Goal: Task Accomplishment & Management: Manage account settings

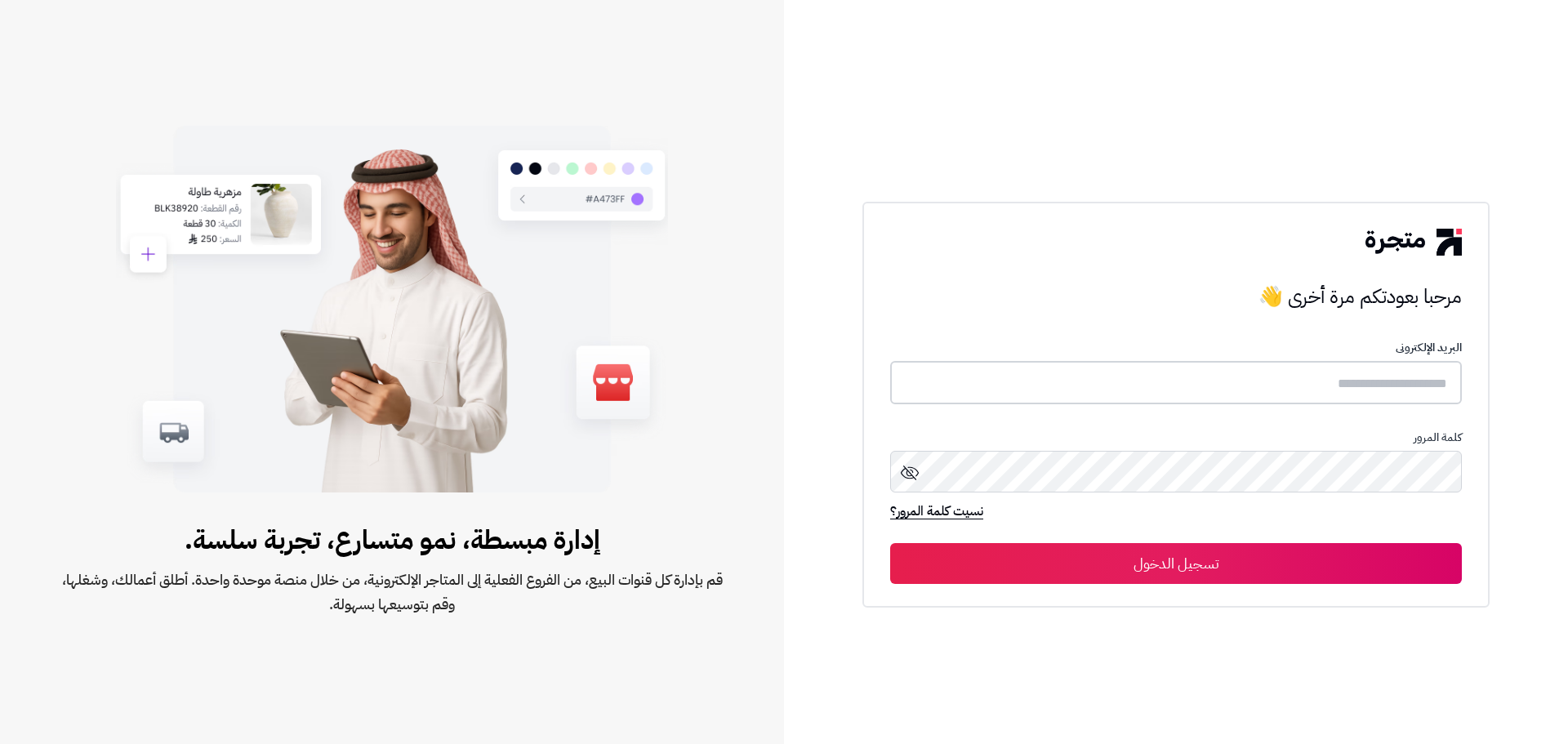
type input "******"
click at [1169, 552] on button "تسجيل الدخول" at bounding box center [1176, 562] width 572 height 41
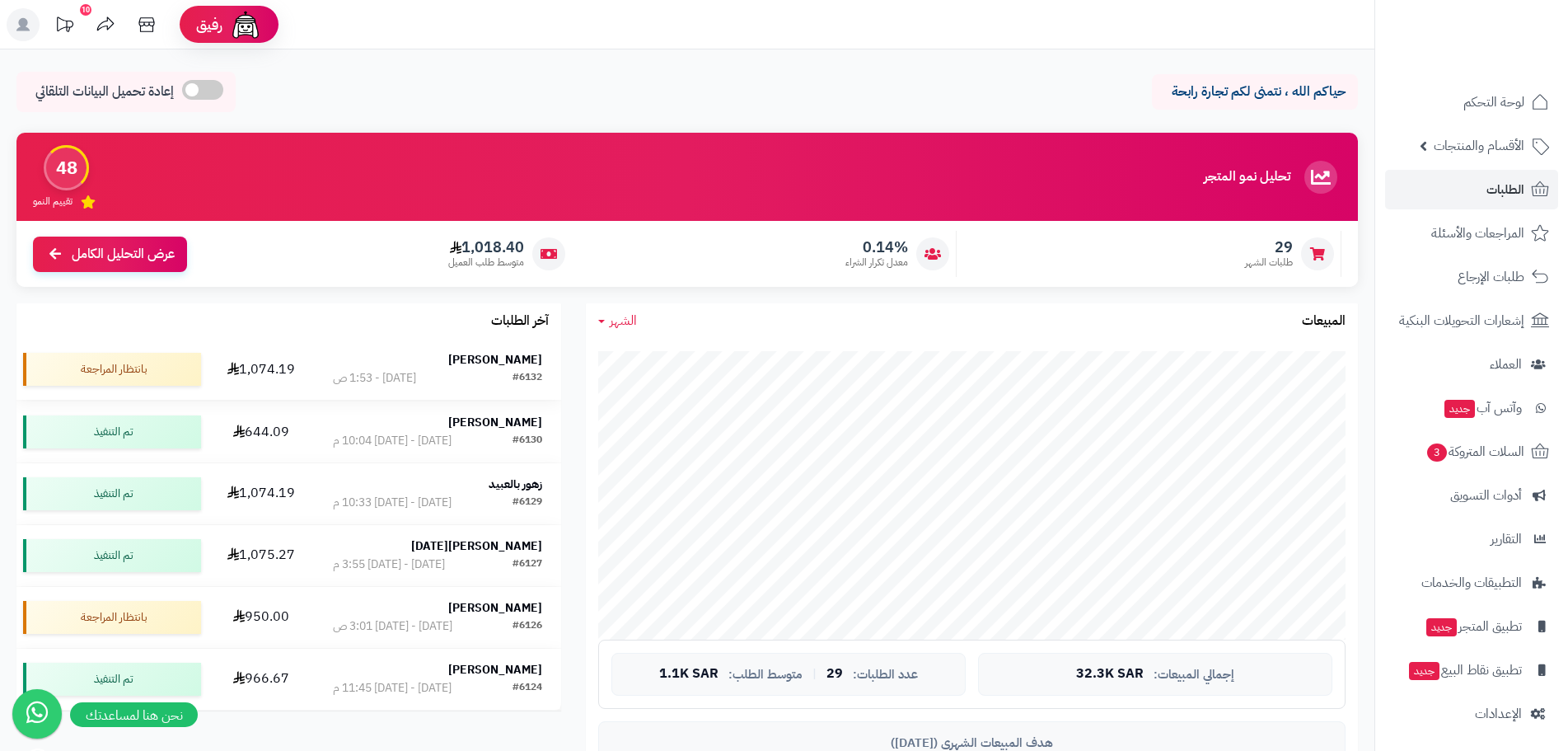
click at [432, 363] on div "منيره الشمري" at bounding box center [437, 360] width 209 height 17
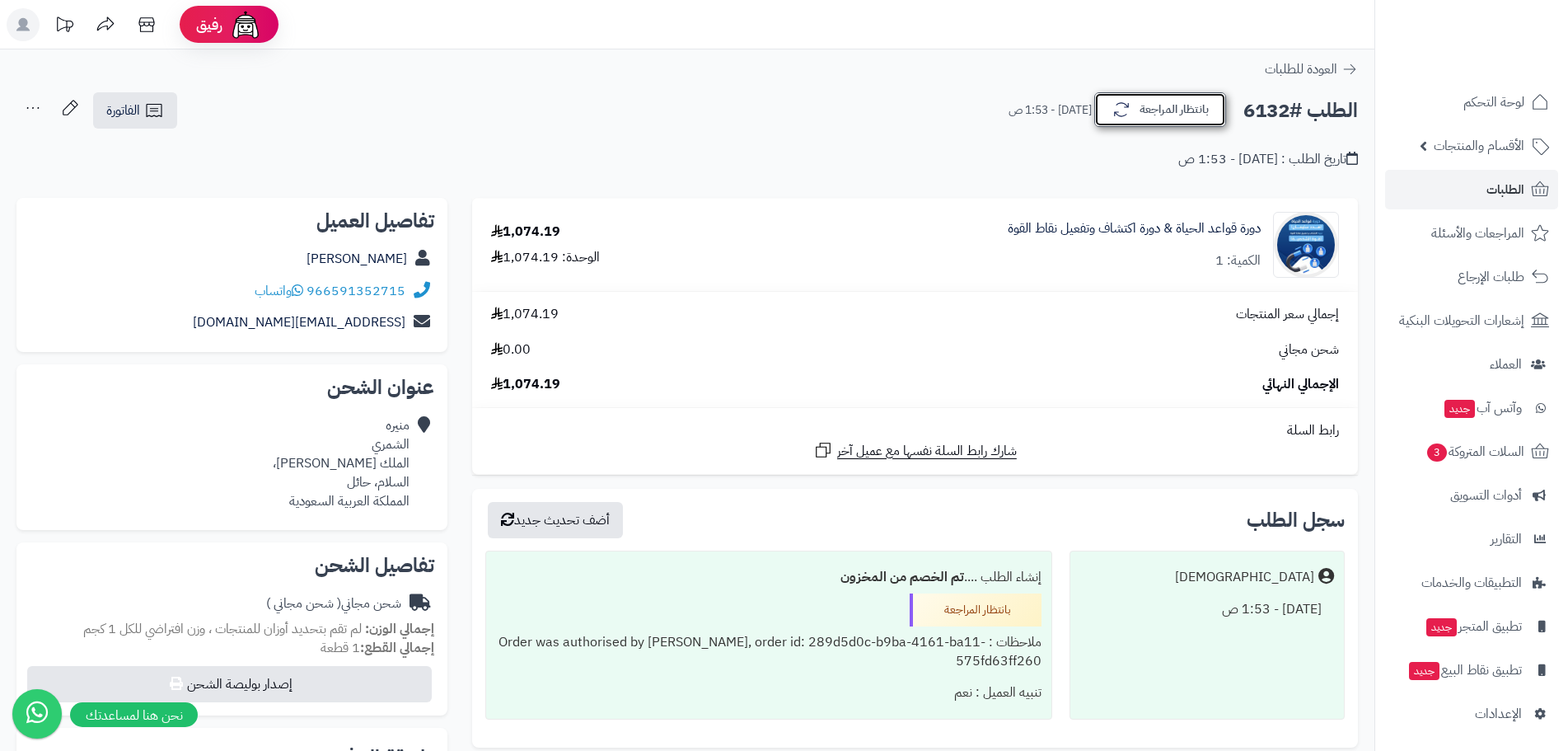
click at [1143, 116] on button "بانتظار المراجعة" at bounding box center [1160, 109] width 131 height 35
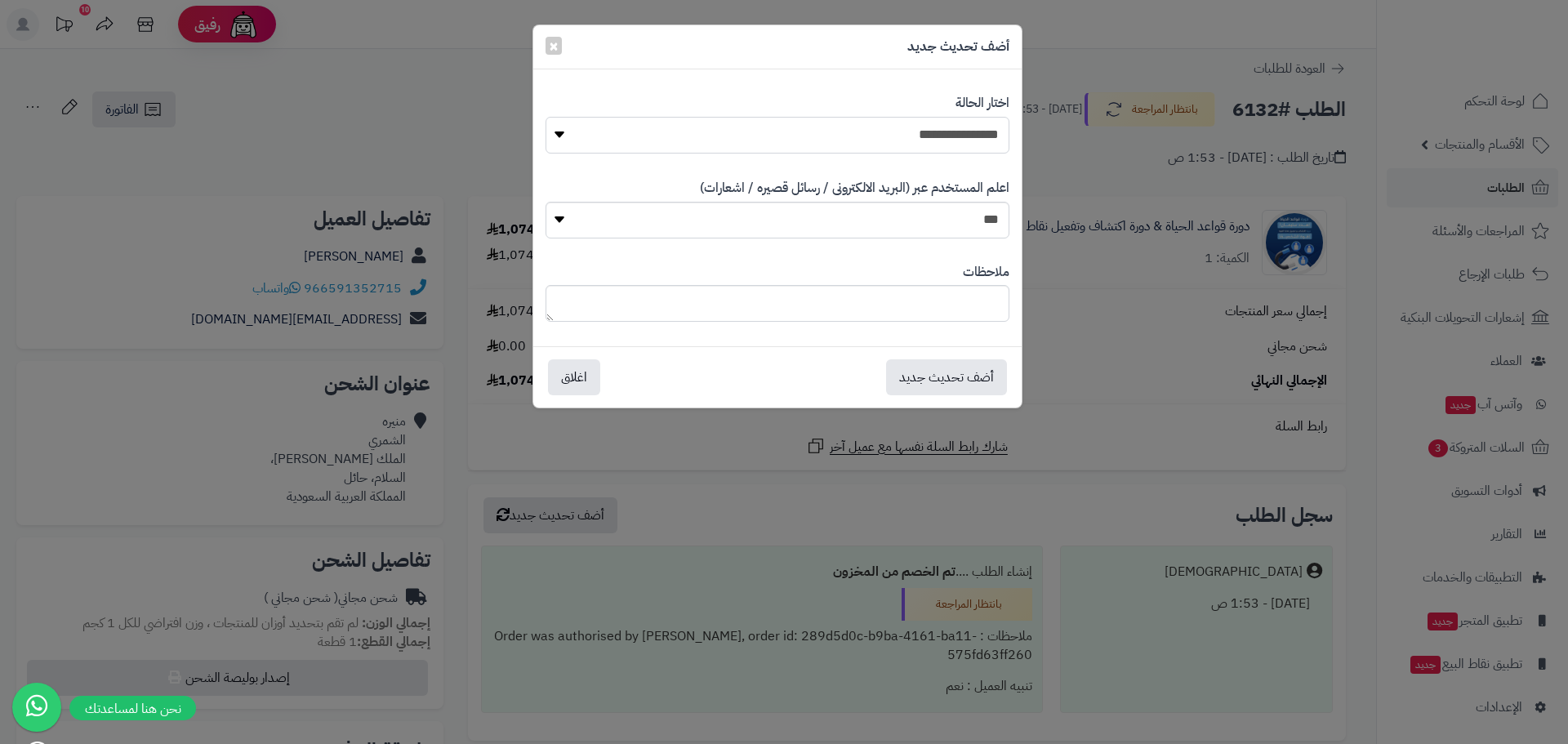
drag, startPoint x: 991, startPoint y: 131, endPoint x: 991, endPoint y: 139, distance: 8.0
click at [991, 131] on select "**********" at bounding box center [777, 135] width 464 height 36
select select "*"
click at [546, 117] on select "**********" at bounding box center [777, 135] width 464 height 36
click at [921, 378] on button "أضف تحديث جديد" at bounding box center [947, 376] width 121 height 36
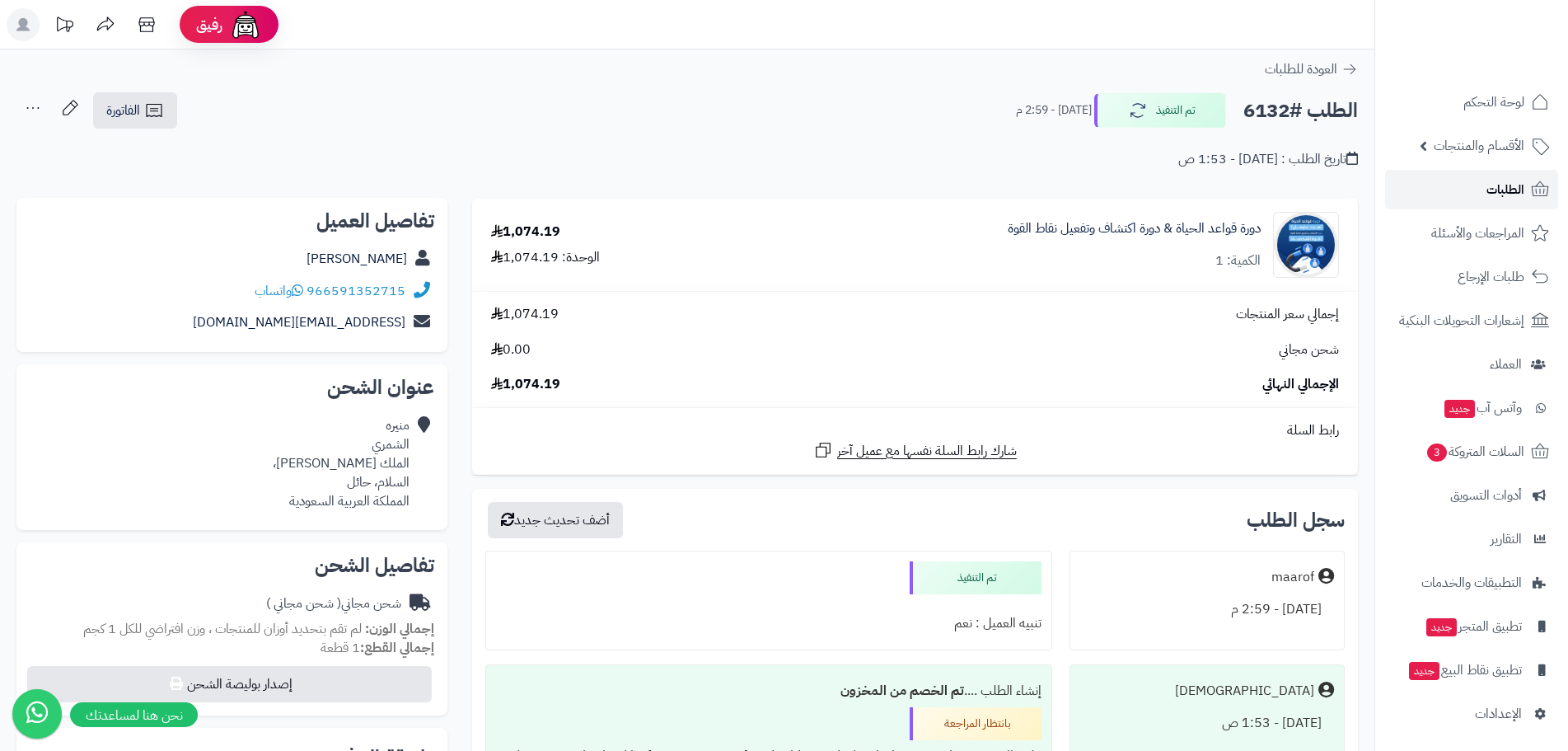
click at [1480, 188] on link "الطلبات" at bounding box center [1471, 189] width 173 height 40
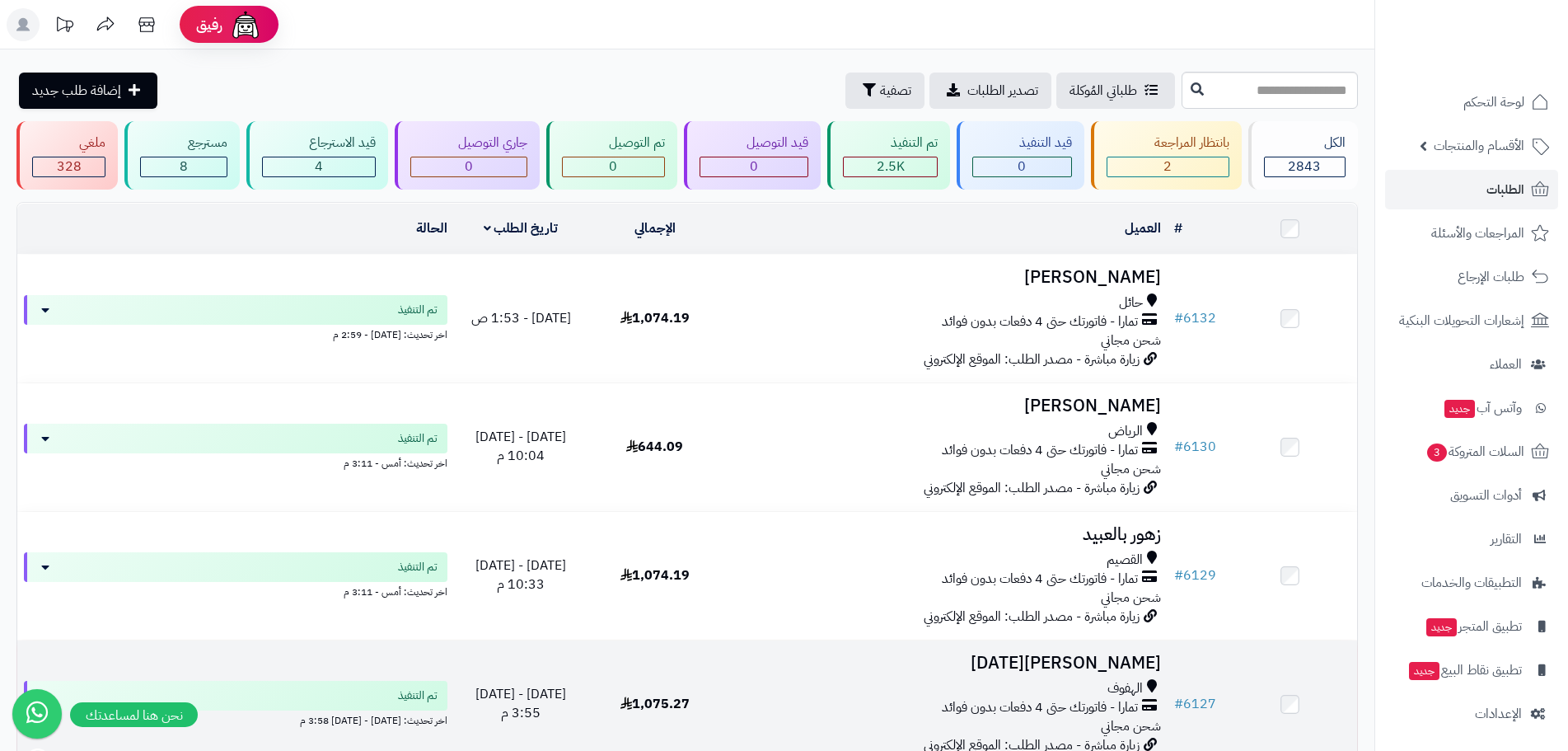
scroll to position [330, 0]
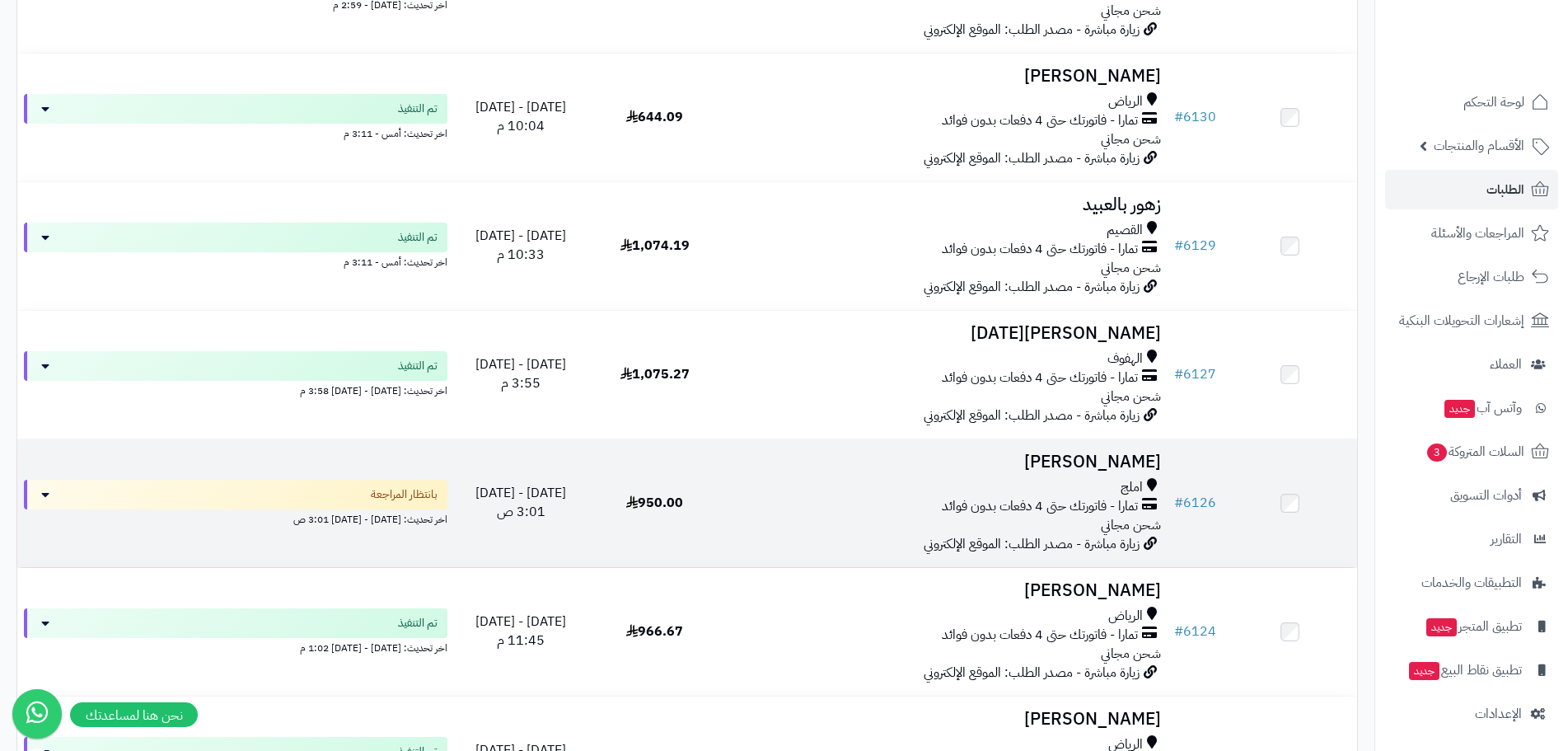
click at [1117, 456] on h3 "[PERSON_NAME]" at bounding box center [945, 461] width 433 height 19
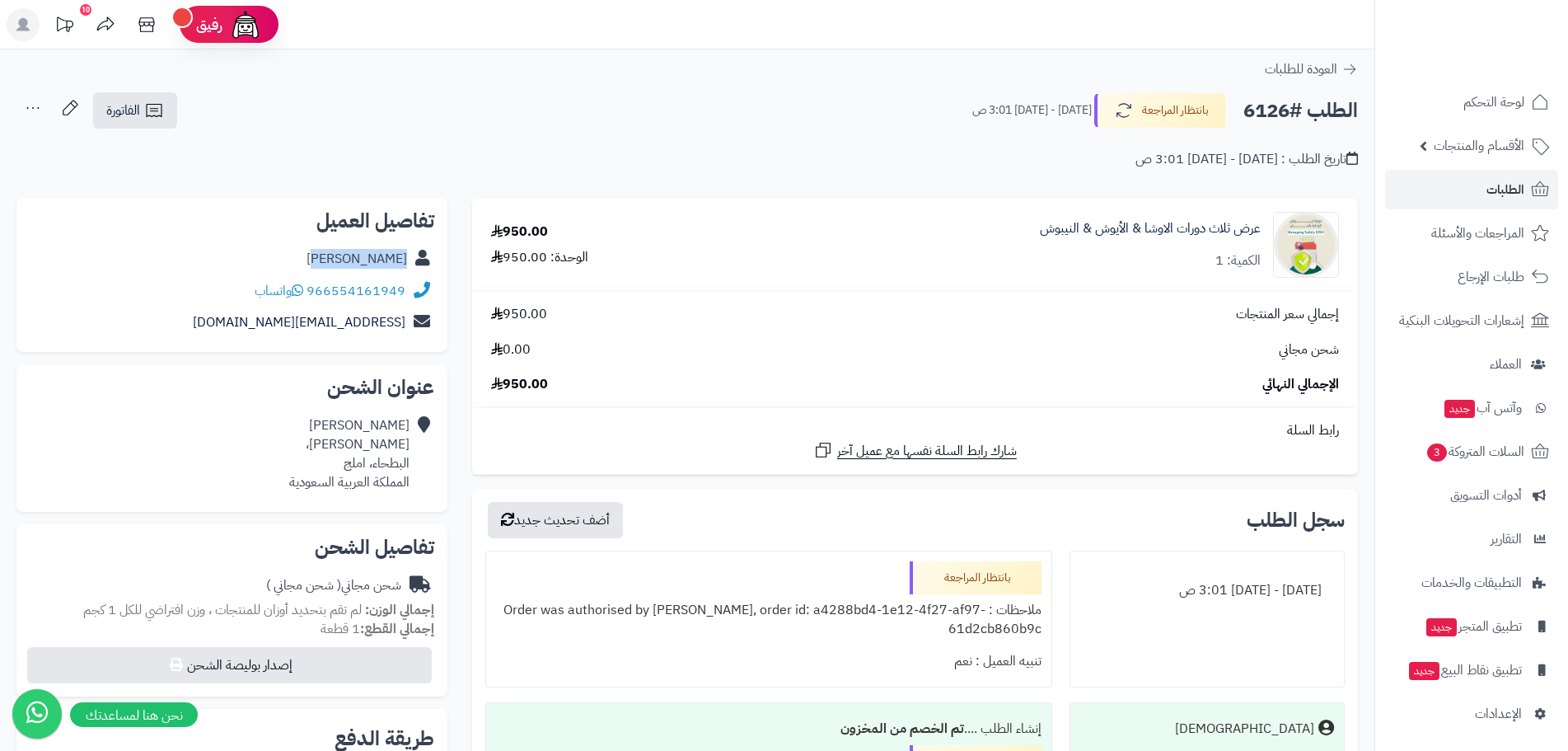
drag, startPoint x: 339, startPoint y: 256, endPoint x: 407, endPoint y: 263, distance: 68.4
click at [407, 263] on div "ناصر العطوي" at bounding box center [232, 258] width 404 height 32
copy link "ناصر العطوي"
drag, startPoint x: 308, startPoint y: 286, endPoint x: 411, endPoint y: 291, distance: 103.1
click at [411, 291] on div "966554161949 واتساب" at bounding box center [232, 290] width 404 height 32
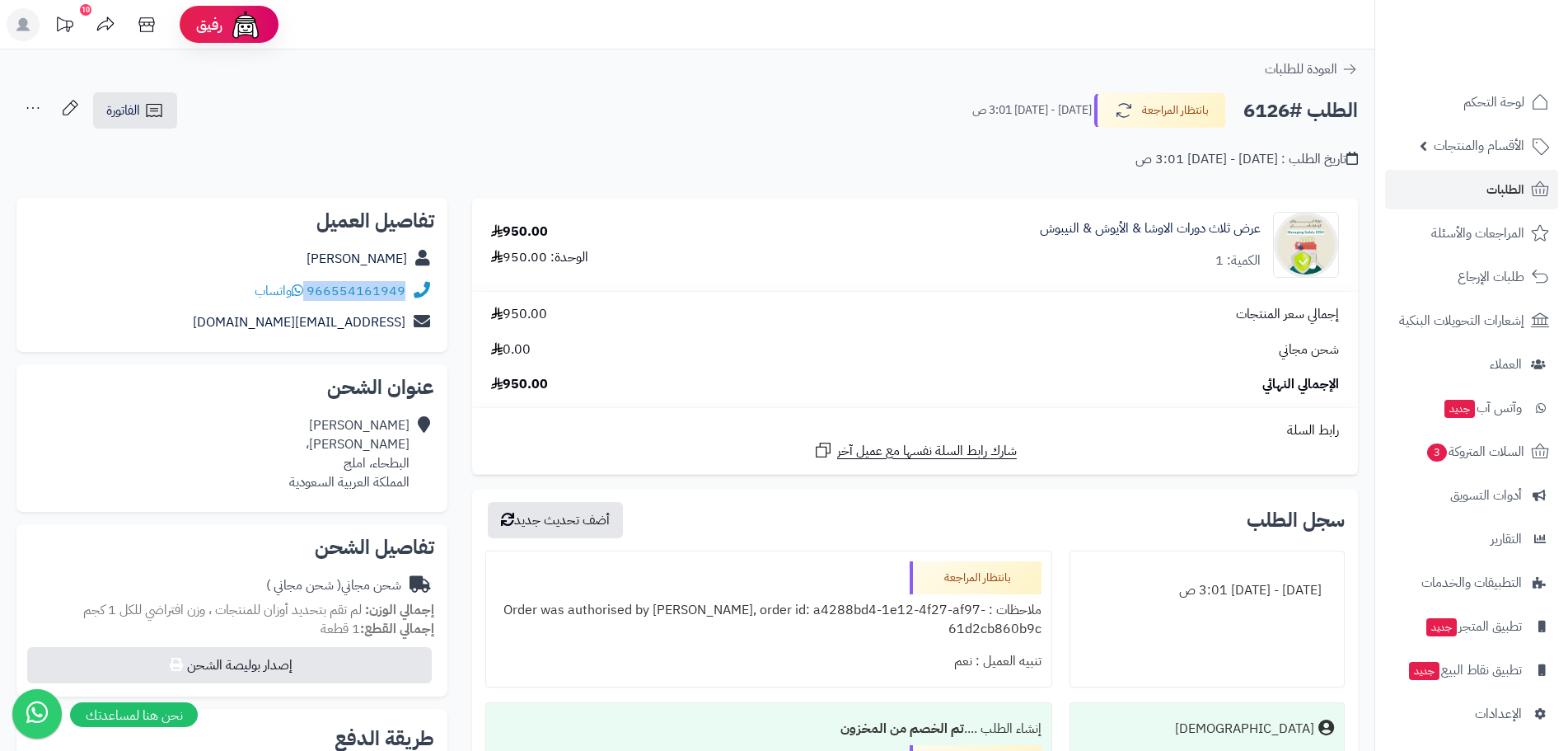
copy div "966554161949"
click at [1033, 238] on div "عرض ثلاث دورات الاوشا & الأيوش & النيبوش الكمية: 1" at bounding box center [1041, 245] width 619 height 66
drag, startPoint x: 1033, startPoint y: 229, endPoint x: 1259, endPoint y: 230, distance: 226.0
click at [1259, 230] on div "عرض ثلاث دورات الاوشا & الأيوش & النيبوش الكمية: 1" at bounding box center [1041, 245] width 619 height 66
copy link "عرض ثلاث دورات الاوشا & الأيوش & النيبوش"
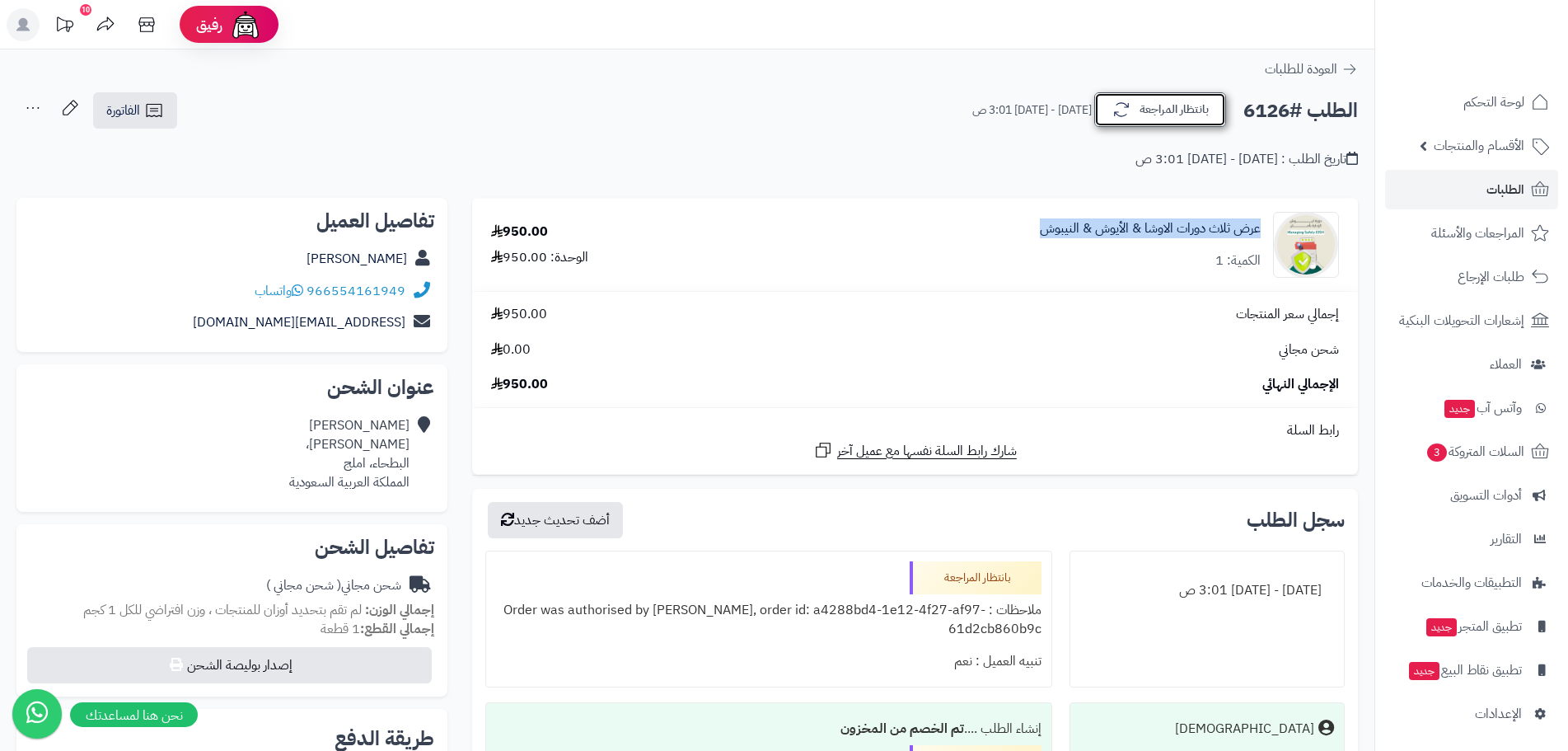
click at [1158, 113] on button "بانتظار المراجعة" at bounding box center [1160, 109] width 131 height 35
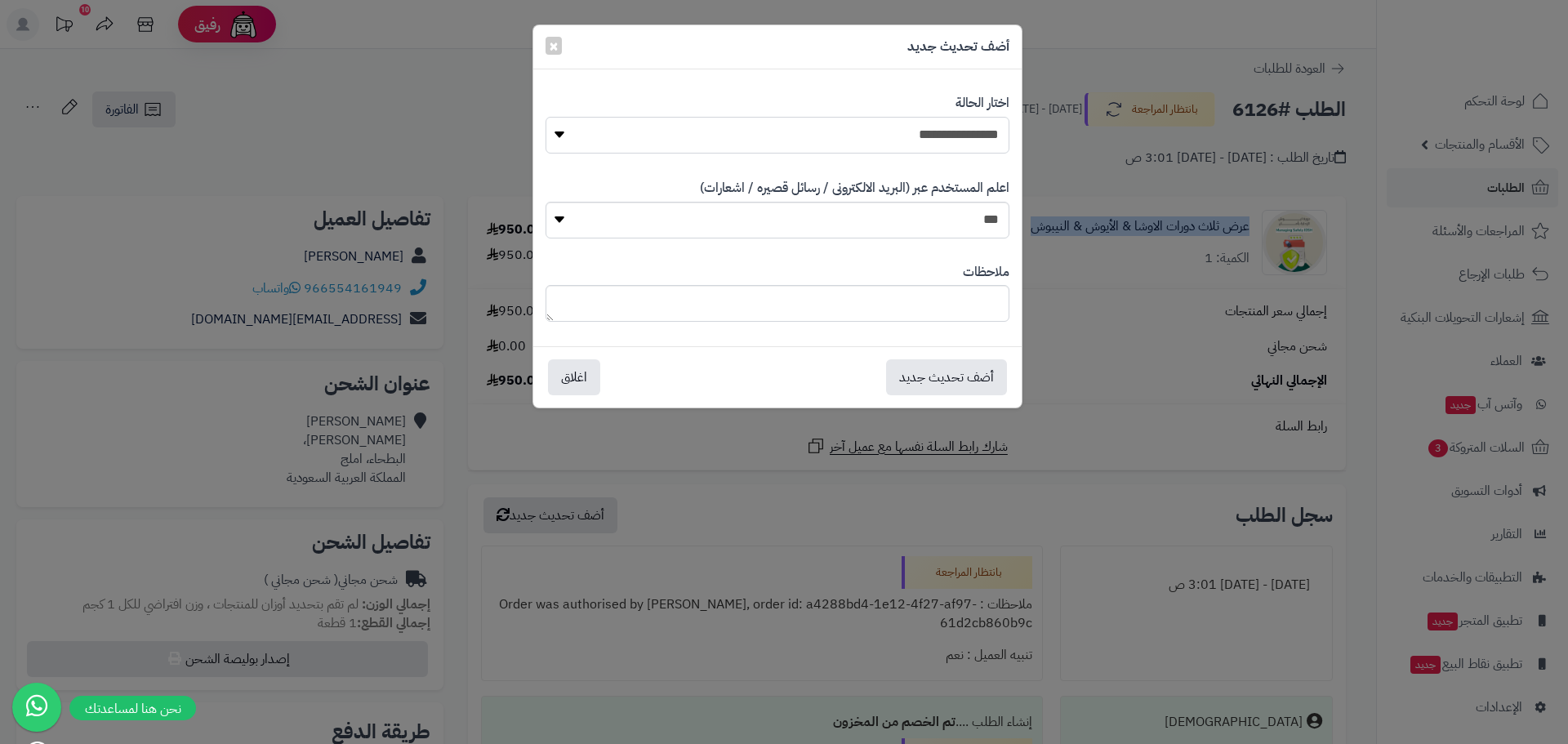
click at [923, 138] on select "**********" at bounding box center [777, 135] width 464 height 36
select select "*"
click at [546, 117] on select "**********" at bounding box center [777, 135] width 464 height 36
click at [932, 382] on button "أضف تحديث جديد" at bounding box center [947, 376] width 121 height 36
